Goal: Ask a question: Seek information or help from site administrators or community

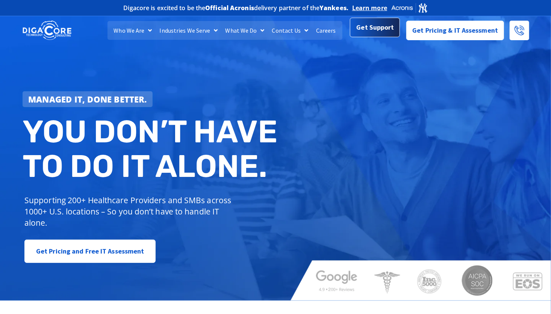
click at [365, 28] on span "Get Support" at bounding box center [376, 27] width 38 height 15
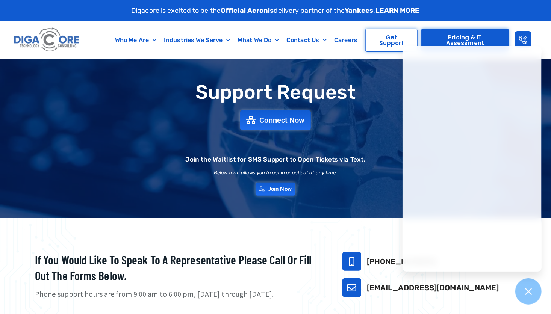
drag, startPoint x: 389, startPoint y: 41, endPoint x: 325, endPoint y: 57, distance: 65.6
click at [325, 57] on div "Who We Are About Us Our Leadership Testimonials Blog Industries We Serve Health…" at bounding box center [225, 39] width 273 height 37
click at [384, 36] on span "Get Support" at bounding box center [391, 40] width 36 height 11
click at [273, 120] on span "Connect Now" at bounding box center [283, 120] width 50 height 8
